Goal: Task Accomplishment & Management: Manage account settings

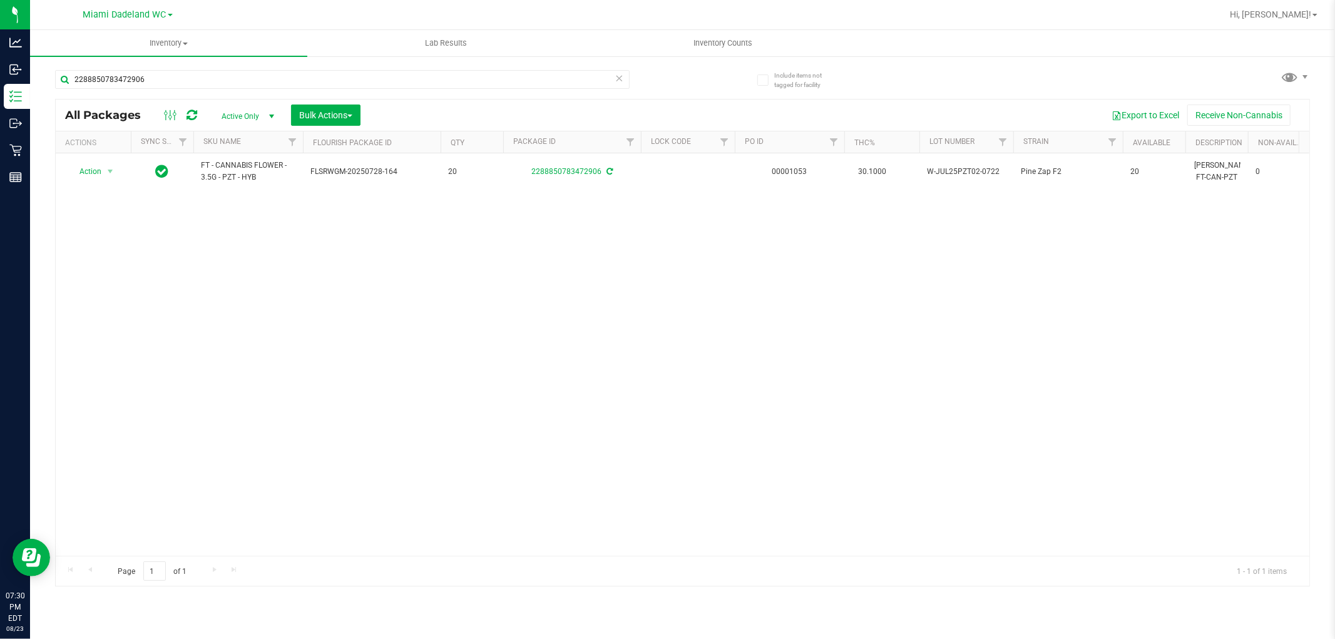
drag, startPoint x: 618, startPoint y: 80, endPoint x: 441, endPoint y: 326, distance: 303.2
click at [441, 326] on div "Action Action Adjust qty Create package Edit attributes Global inventory Locate…" at bounding box center [683, 354] width 1254 height 403
click at [616, 83] on icon at bounding box center [619, 77] width 9 height 15
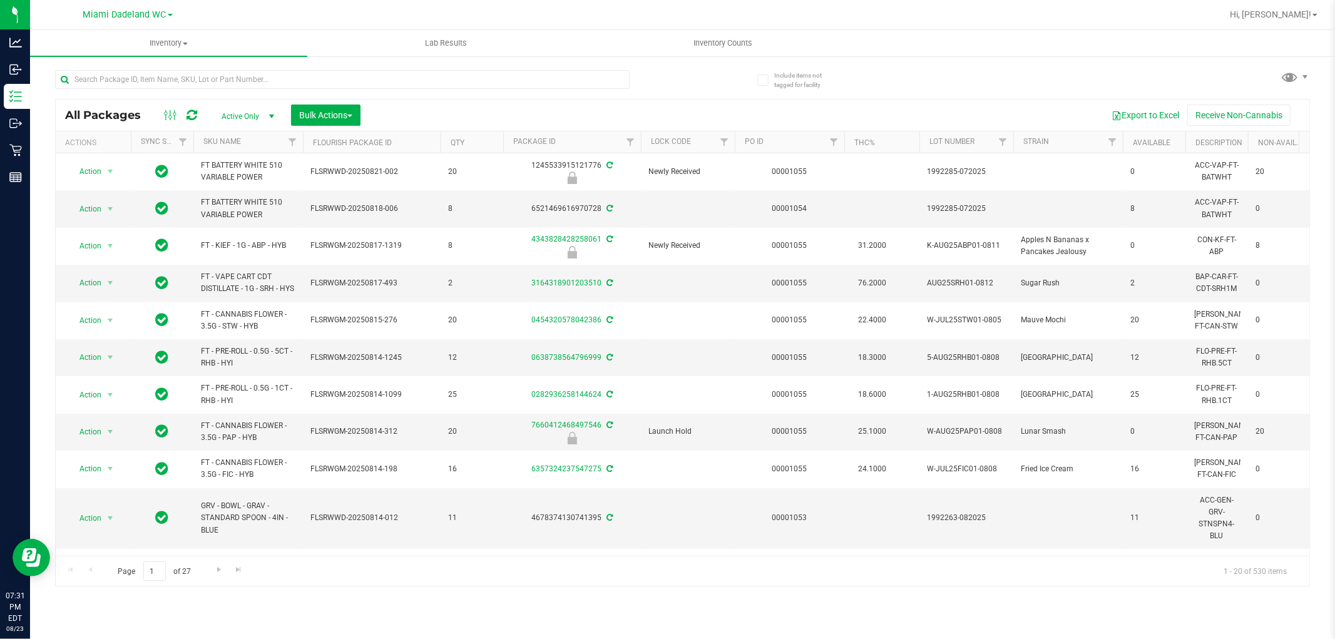
scroll to position [0, 828]
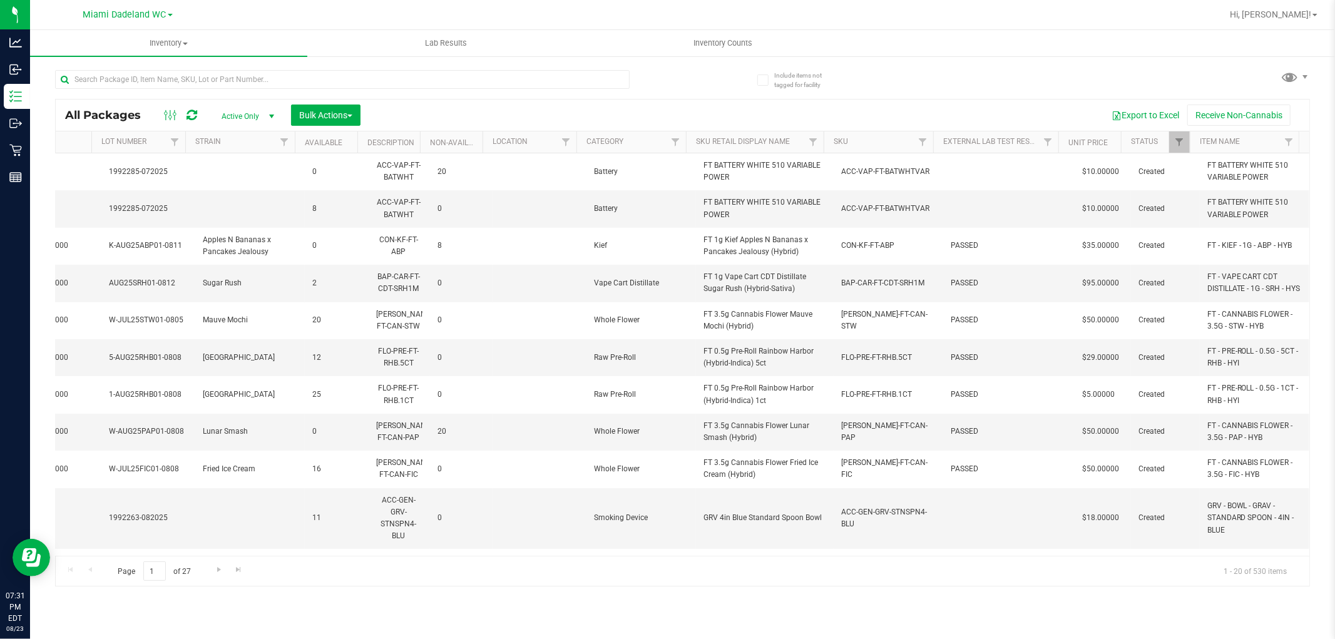
click at [877, 144] on th "SKU" at bounding box center [879, 142] width 110 height 22
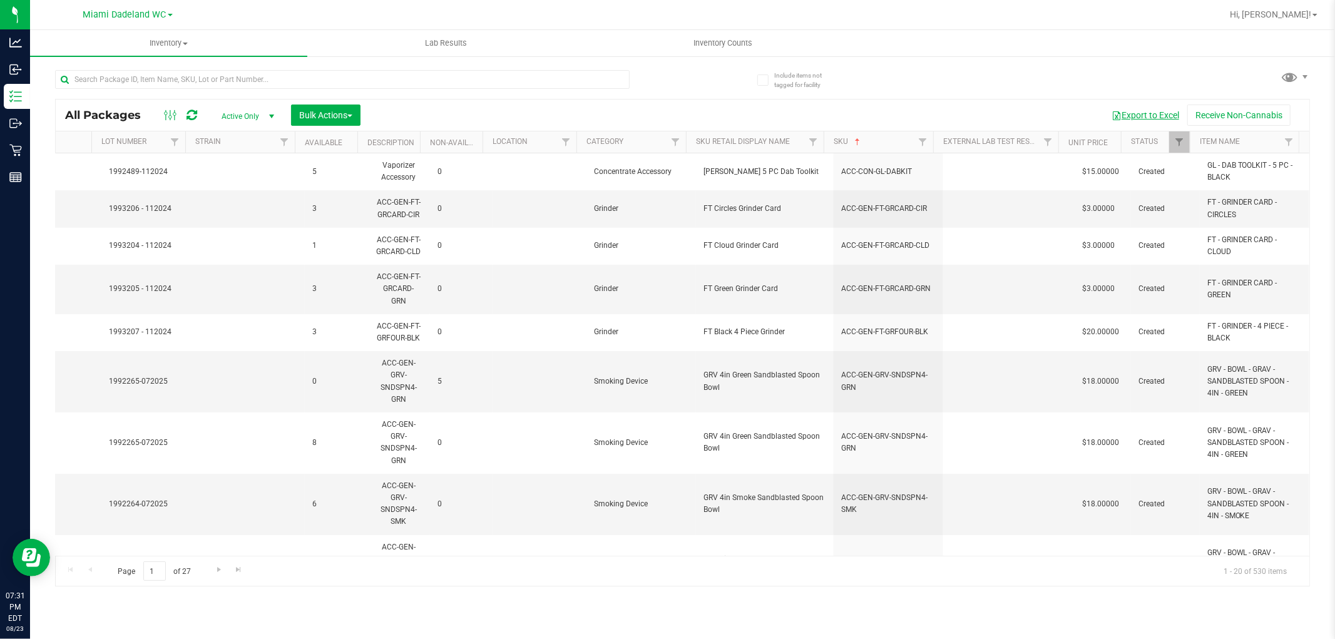
click at [1149, 113] on button "Export to Excel" at bounding box center [1146, 115] width 84 height 21
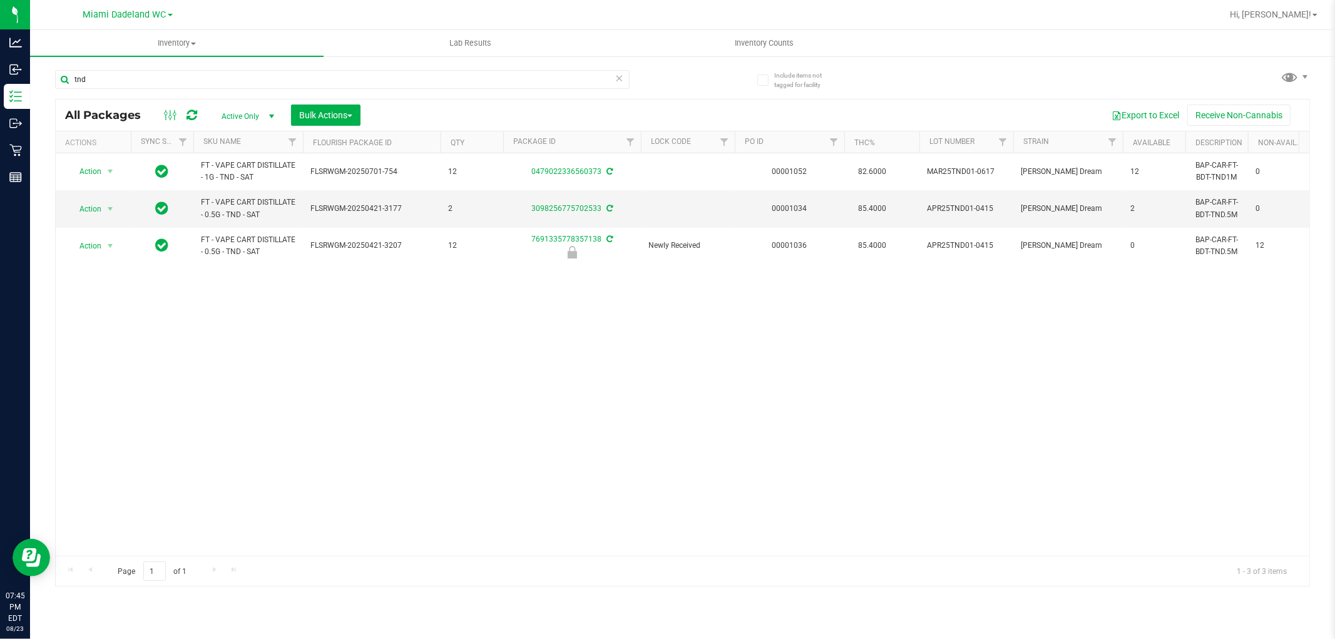
scroll to position [0, 69]
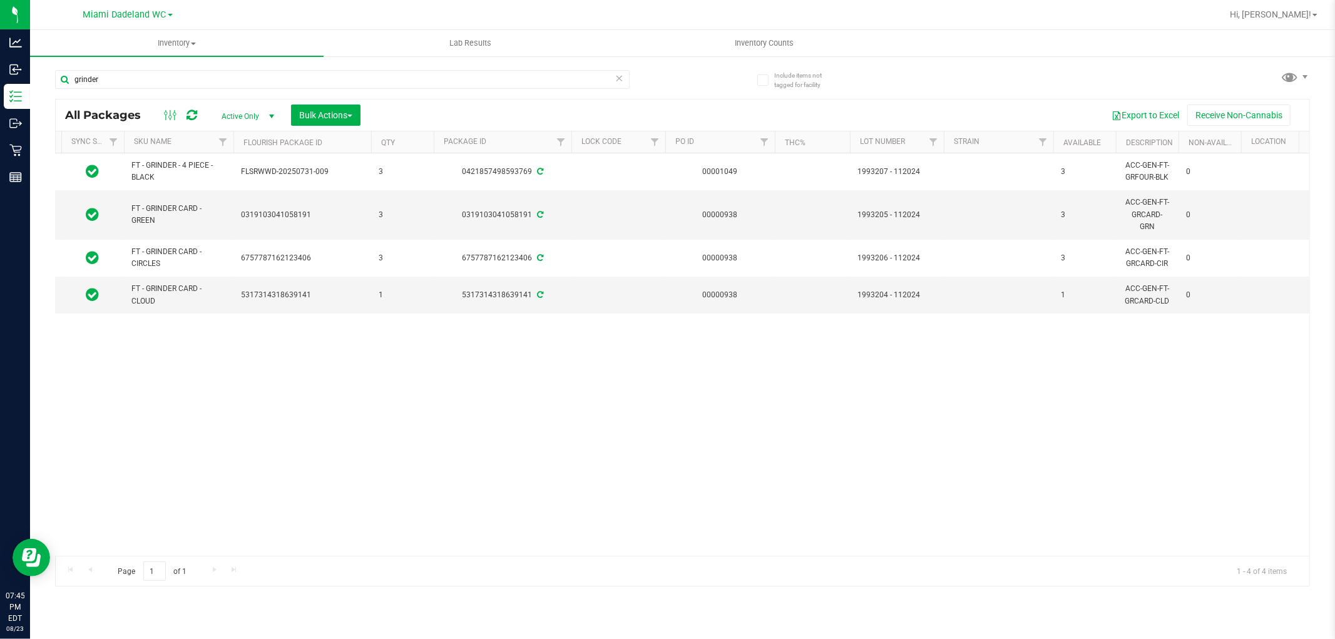
click at [191, 399] on div "Action Action Adjust qty Create package Edit attributes Global inventory Locate…" at bounding box center [683, 354] width 1254 height 403
click at [215, 71] on input "grinder" at bounding box center [342, 79] width 575 height 19
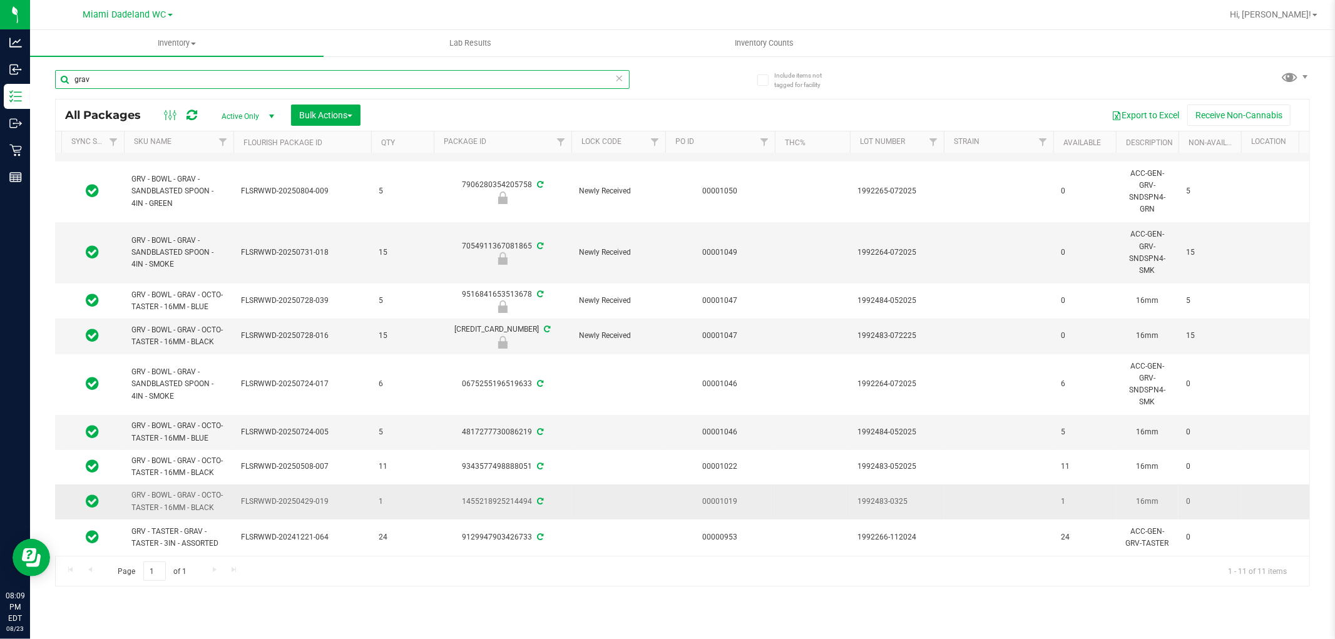
scroll to position [0, 69]
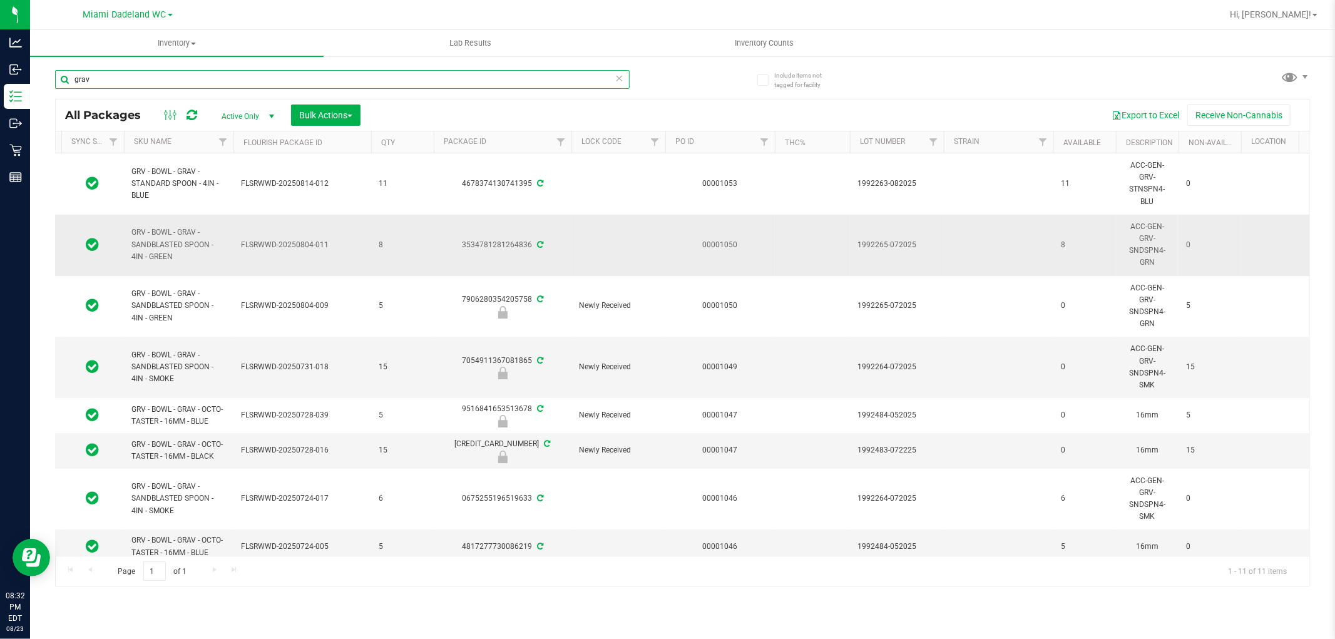
type input "grav"
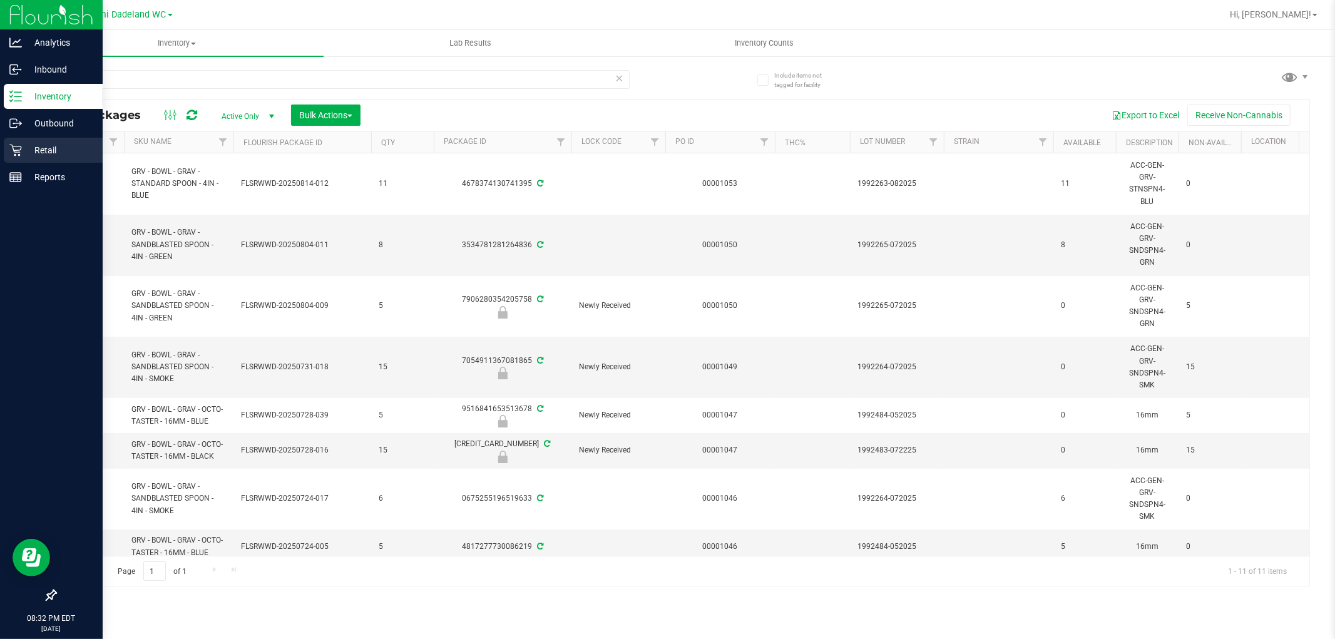
click at [5, 159] on div "Retail" at bounding box center [53, 150] width 99 height 25
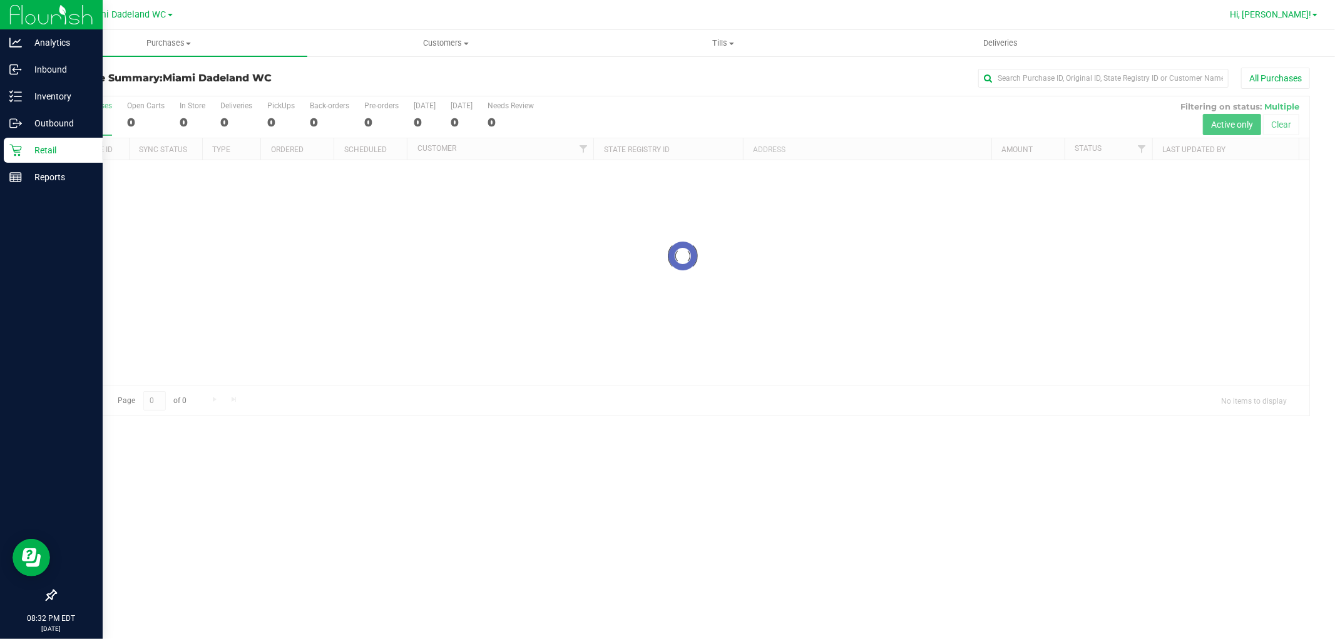
click at [1290, 17] on span "Hi, [PERSON_NAME]!" at bounding box center [1270, 14] width 81 height 10
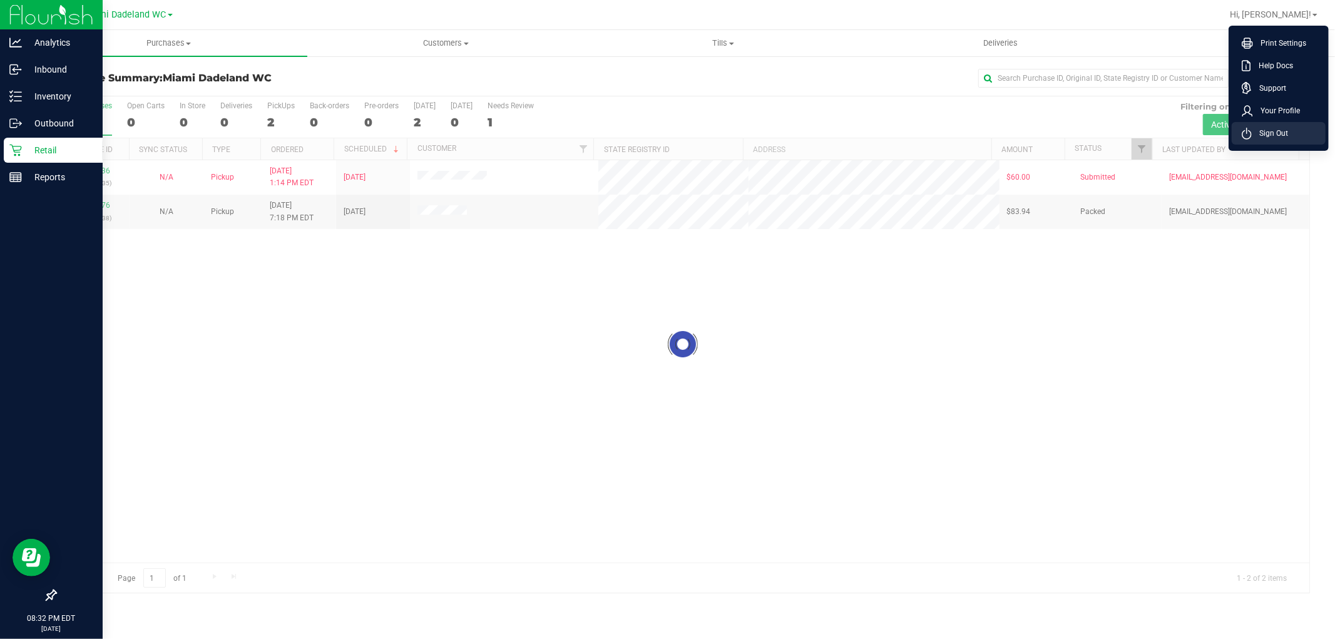
click at [1252, 134] on span "Sign Out" at bounding box center [1270, 133] width 36 height 13
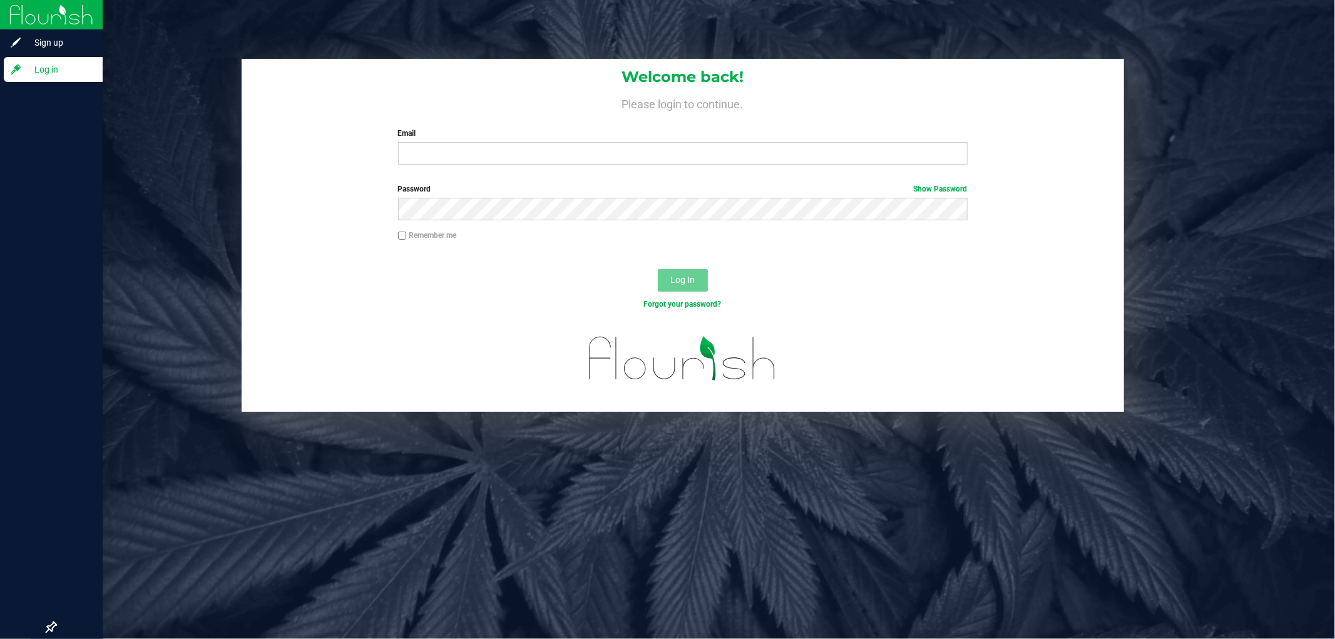
click at [493, 185] on label "Password Show Password" at bounding box center [683, 188] width 570 height 11
click at [485, 155] on input "Email" at bounding box center [683, 153] width 570 height 23
type input "[EMAIL_ADDRESS][DOMAIN_NAME]"
click at [658, 269] on button "Log In" at bounding box center [683, 280] width 50 height 23
